Goal: Task Accomplishment & Management: Complete application form

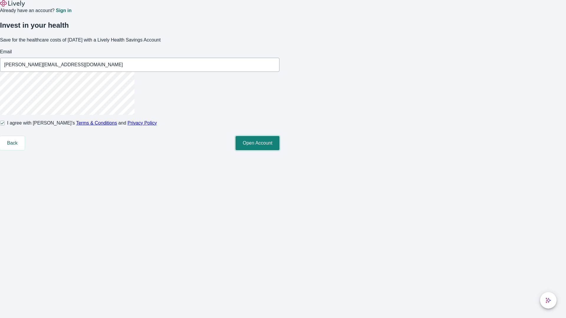
click at [280, 150] on button "Open Account" at bounding box center [258, 143] width 44 height 14
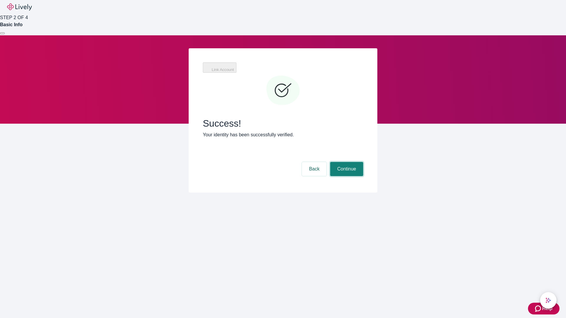
click at [346, 162] on button "Continue" at bounding box center [346, 169] width 33 height 14
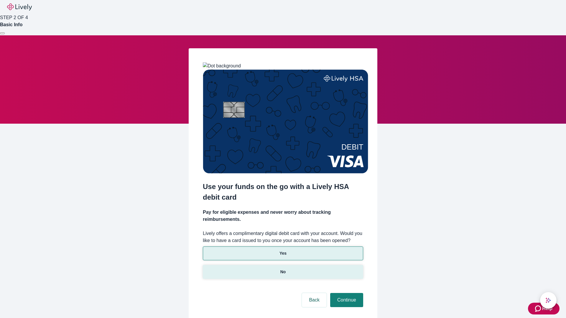
click at [283, 269] on p "No" at bounding box center [283, 272] width 6 height 6
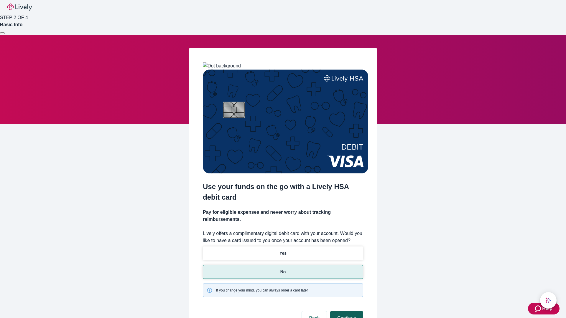
click at [346, 312] on button "Continue" at bounding box center [346, 319] width 33 height 14
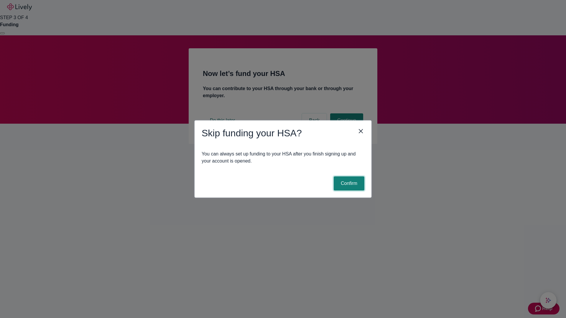
click at [348, 184] on button "Confirm" at bounding box center [349, 184] width 31 height 14
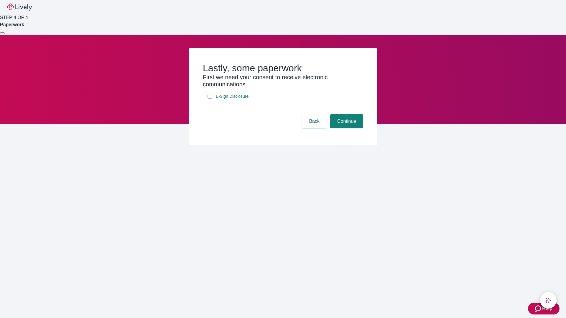
click at [210, 99] on input "E-Sign Disclosure" at bounding box center [210, 96] width 5 height 5
checkbox input "true"
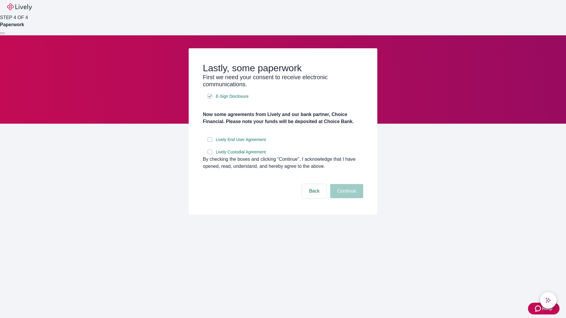
click at [210, 142] on input "Lively End User Agreement" at bounding box center [210, 139] width 5 height 5
checkbox input "true"
click at [210, 154] on input "Lively Custodial Agreement" at bounding box center [210, 152] width 5 height 5
checkbox input "true"
click at [346, 198] on button "Continue" at bounding box center [346, 191] width 33 height 14
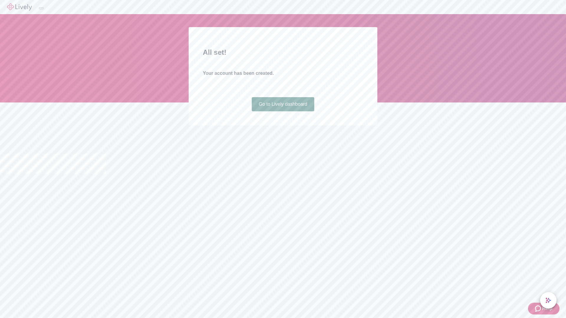
click at [283, 111] on link "Go to Lively dashboard" at bounding box center [283, 104] width 63 height 14
